Goal: Task Accomplishment & Management: Manage account settings

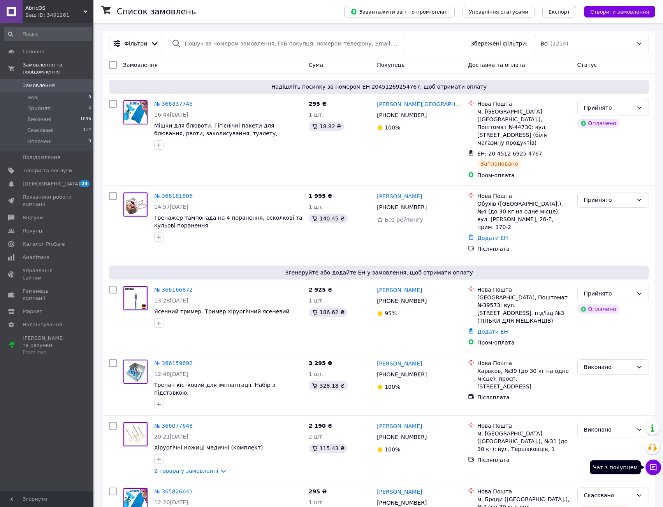
click at [654, 469] on icon at bounding box center [653, 468] width 8 height 8
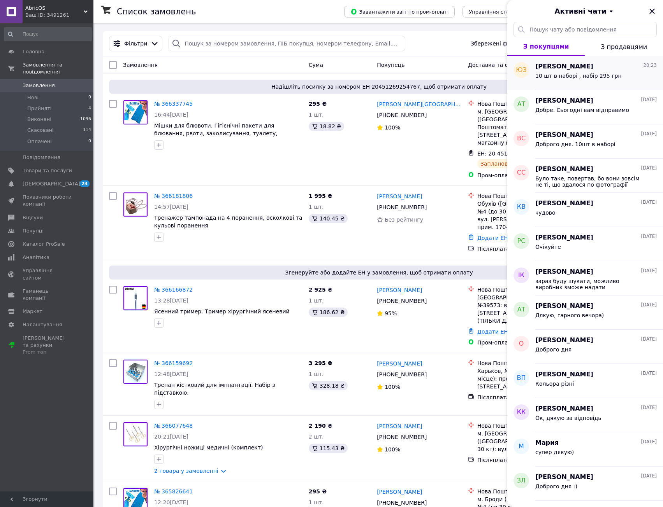
click at [585, 81] on div "10 шт в наборі , набір 295 грн" at bounding box center [578, 78] width 86 height 11
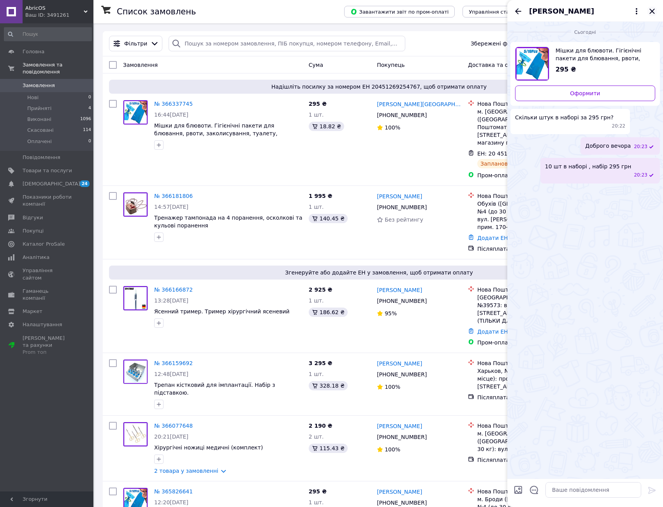
click at [652, 12] on icon "Закрити" at bounding box center [651, 11] width 9 height 9
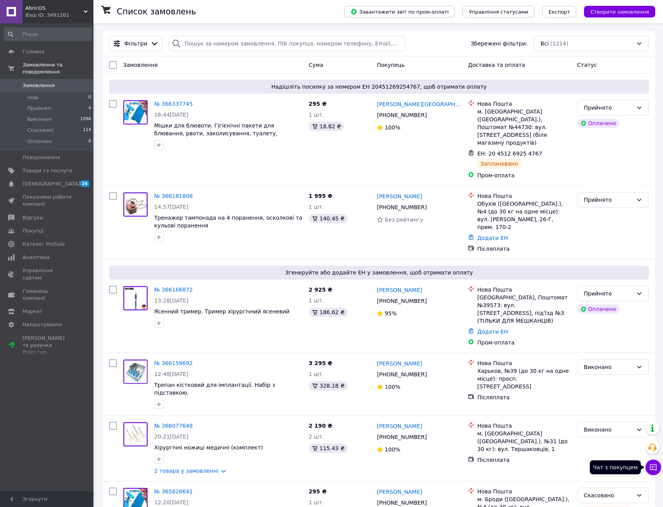
click at [650, 464] on icon at bounding box center [653, 468] width 8 height 8
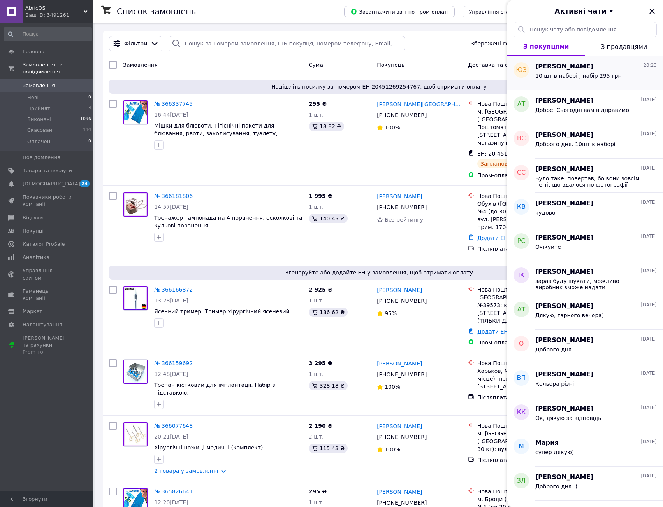
click at [609, 63] on div "юлдуза задоя 20:23" at bounding box center [595, 66] width 121 height 9
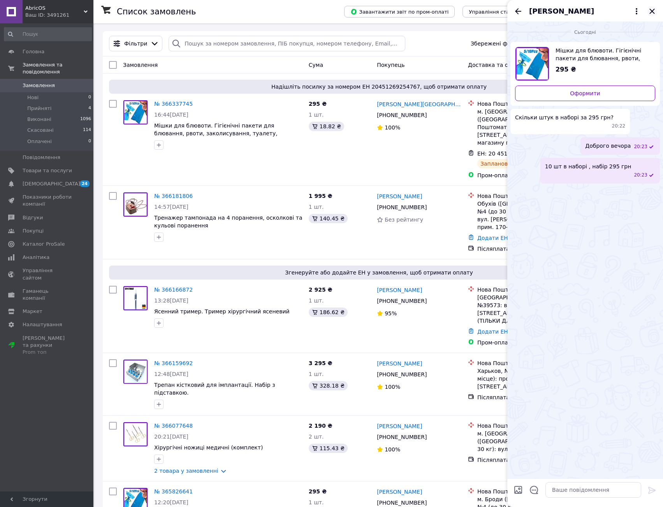
click at [652, 12] on icon "Закрити" at bounding box center [651, 11] width 5 height 5
